Goal: Find specific page/section: Find specific page/section

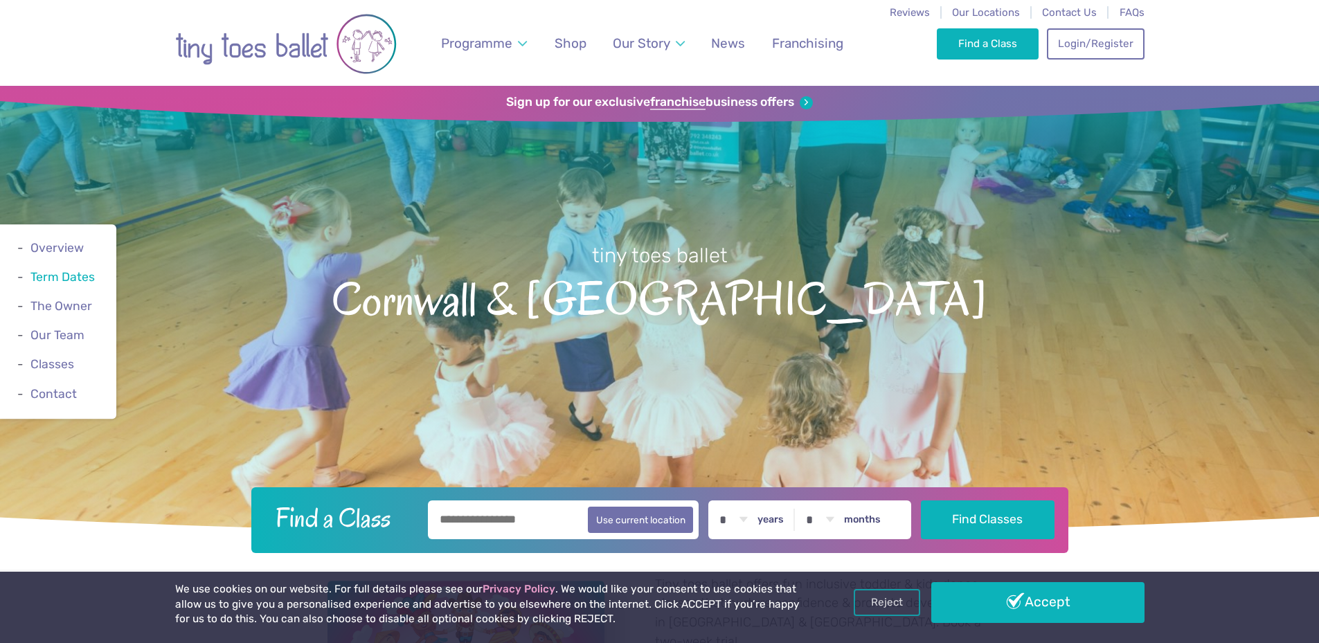
click at [78, 278] on link "Term Dates" at bounding box center [62, 277] width 64 height 14
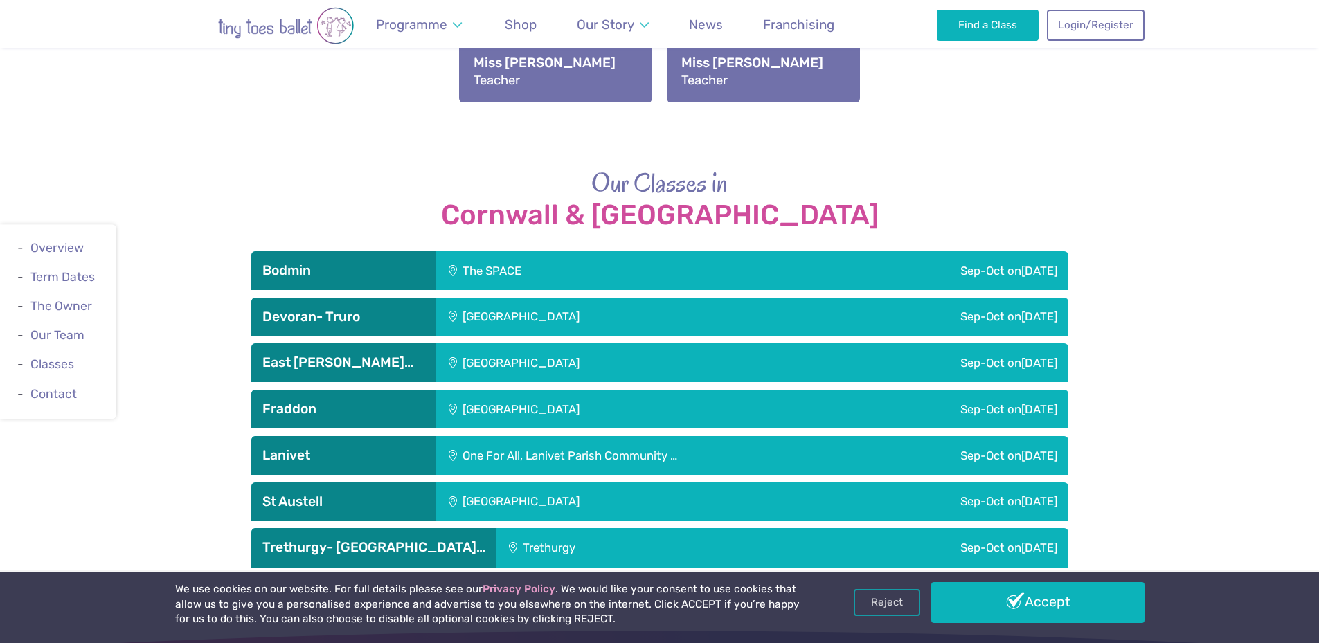
scroll to position [1889, 0]
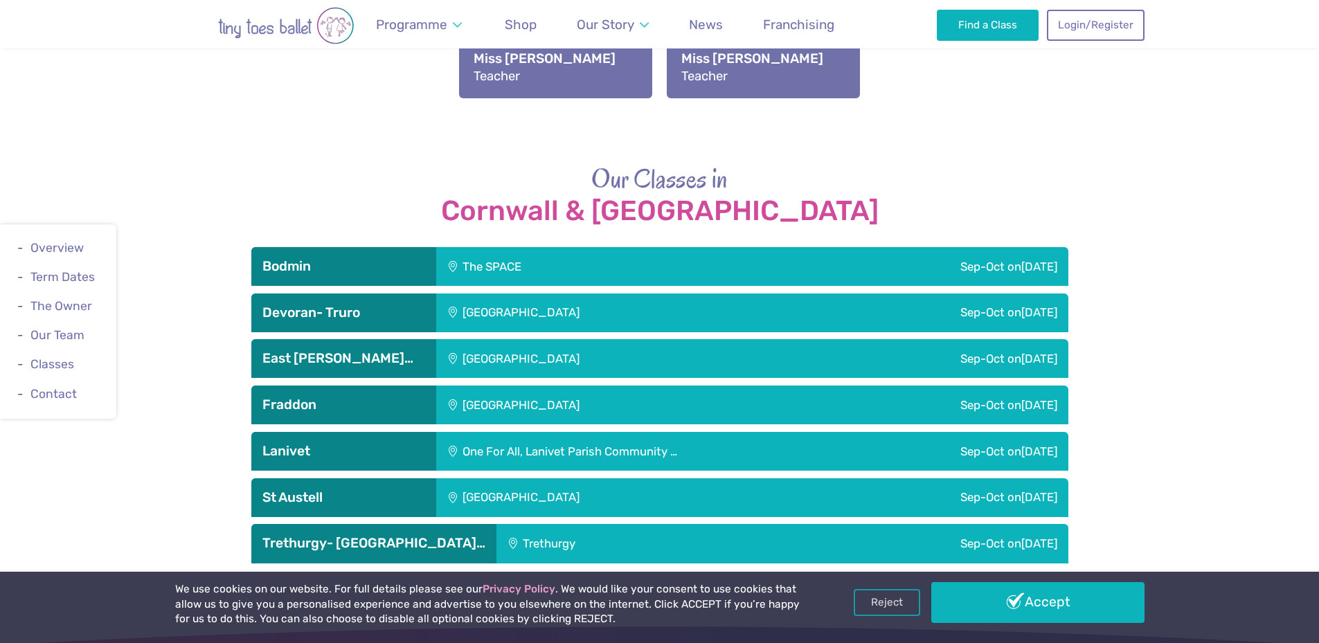
click at [970, 432] on div "Sep-Oct on Friday" at bounding box center [966, 451] width 203 height 39
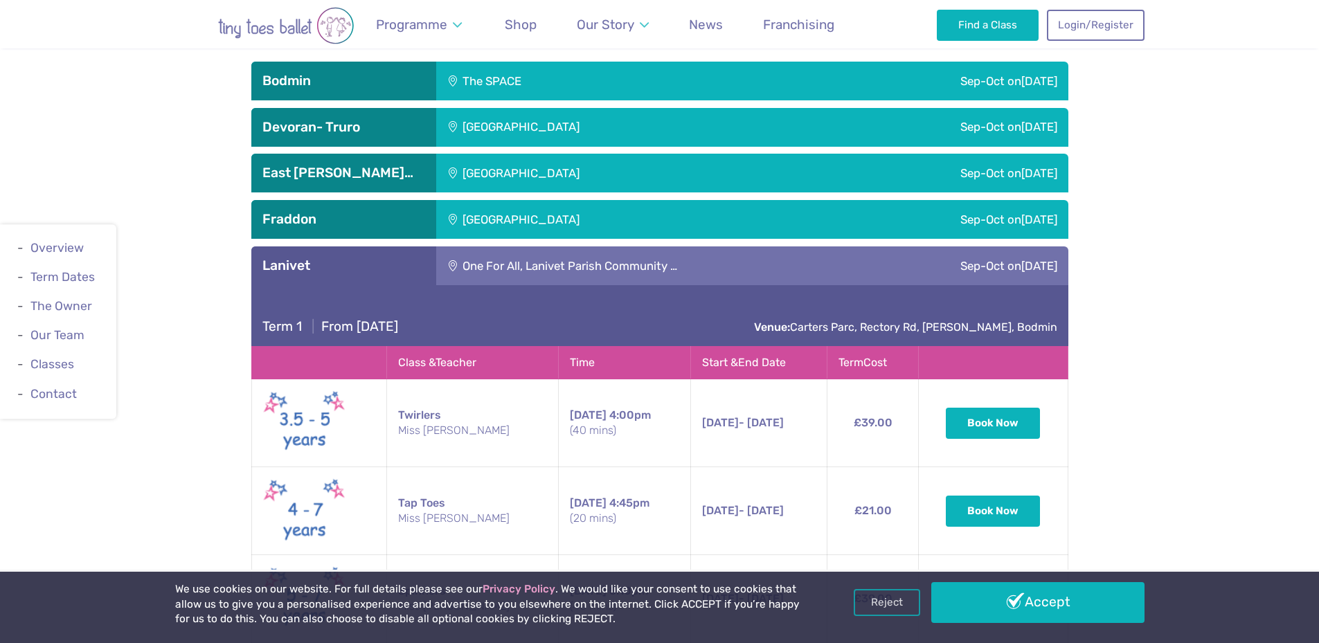
scroll to position [2084, 0]
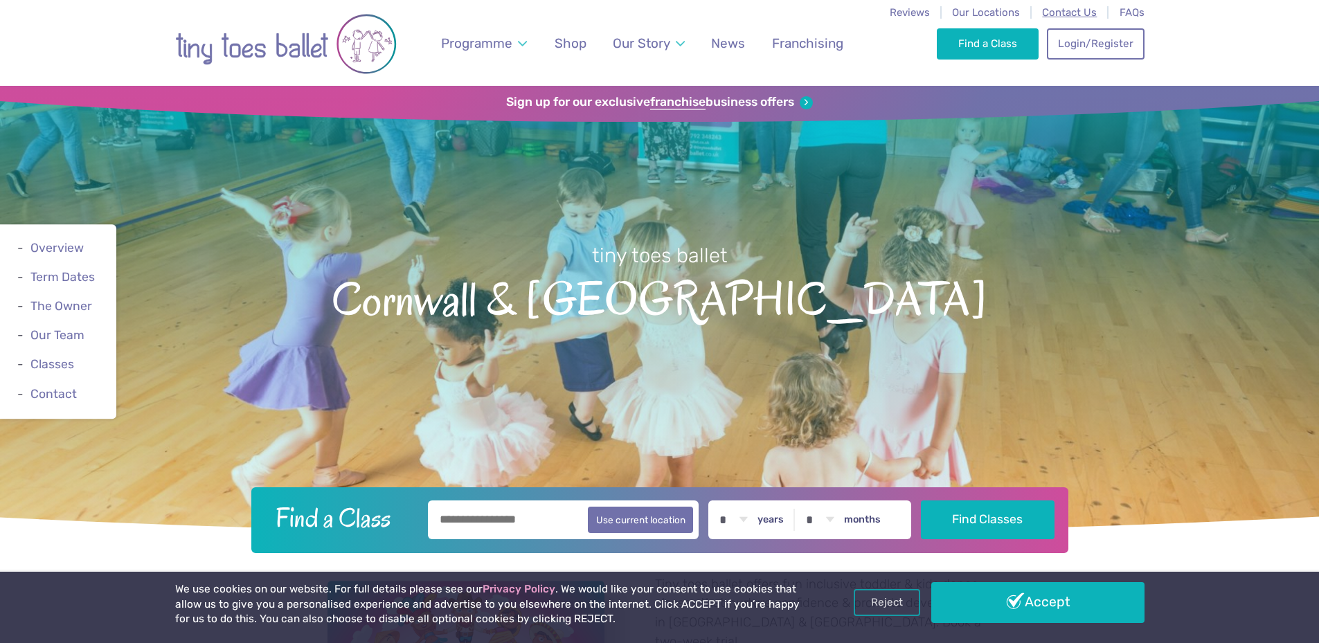
click at [1070, 12] on span "Contact Us" at bounding box center [1069, 12] width 55 height 12
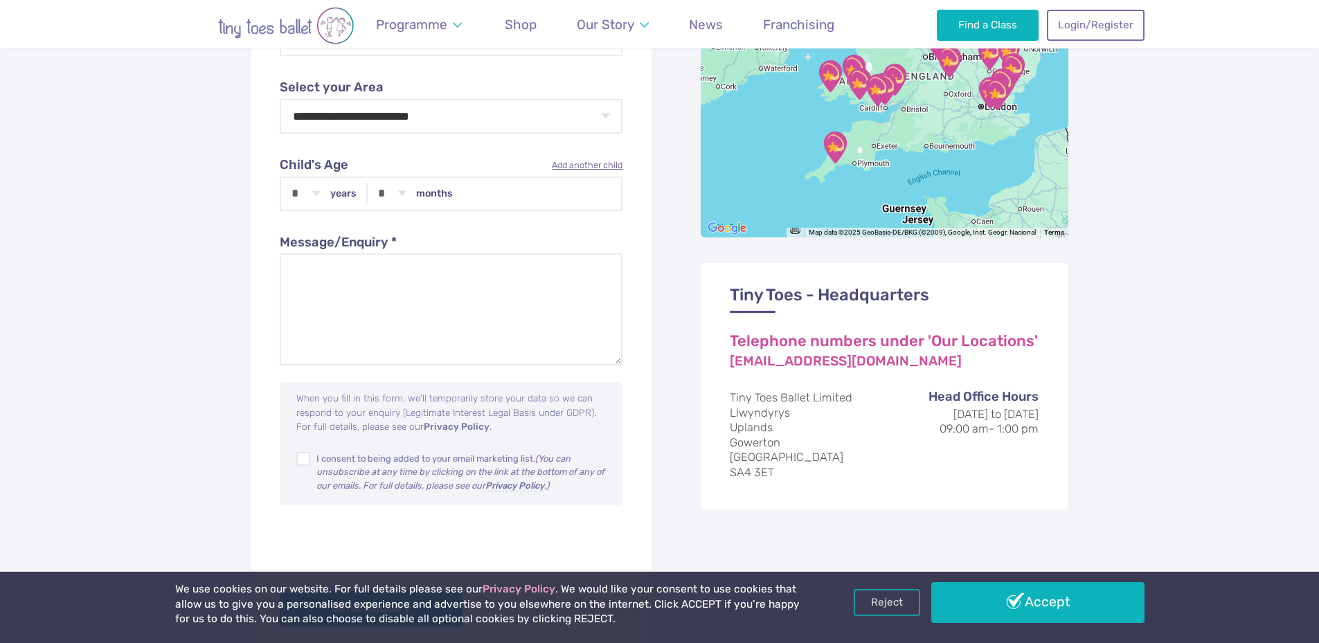
scroll to position [750, 0]
